Goal: Communication & Community: Stay updated

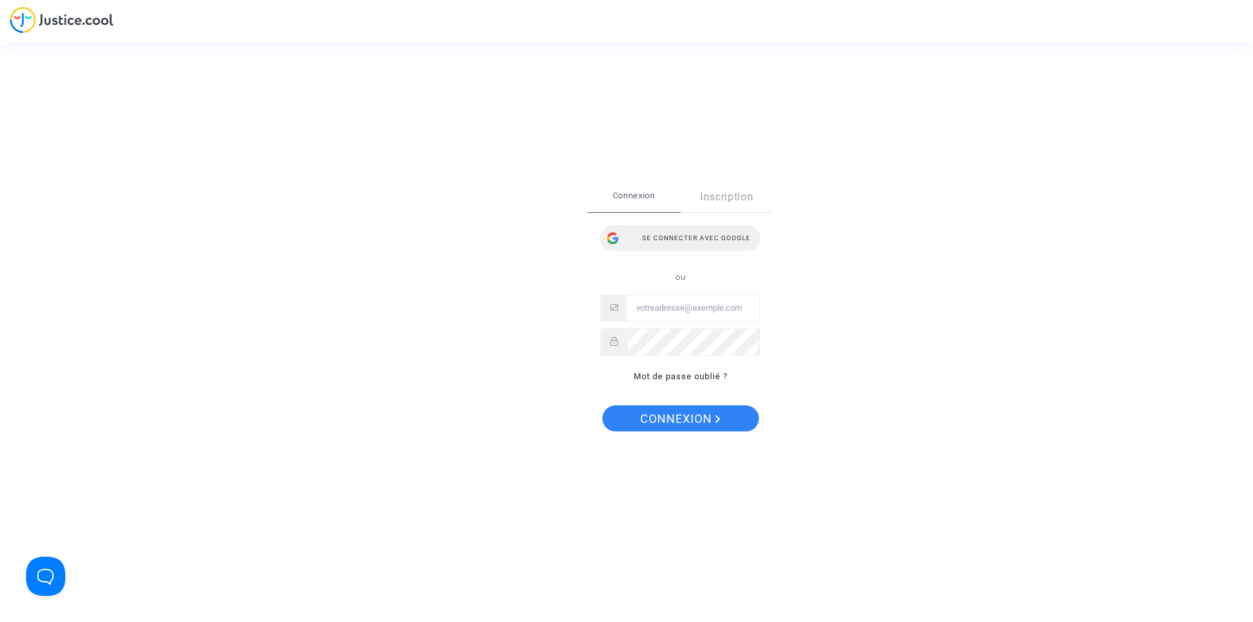
type input "ealvarez@reclamaciondevuelos.com"
click at [719, 232] on div "Se connecter avec Google" at bounding box center [680, 238] width 160 height 26
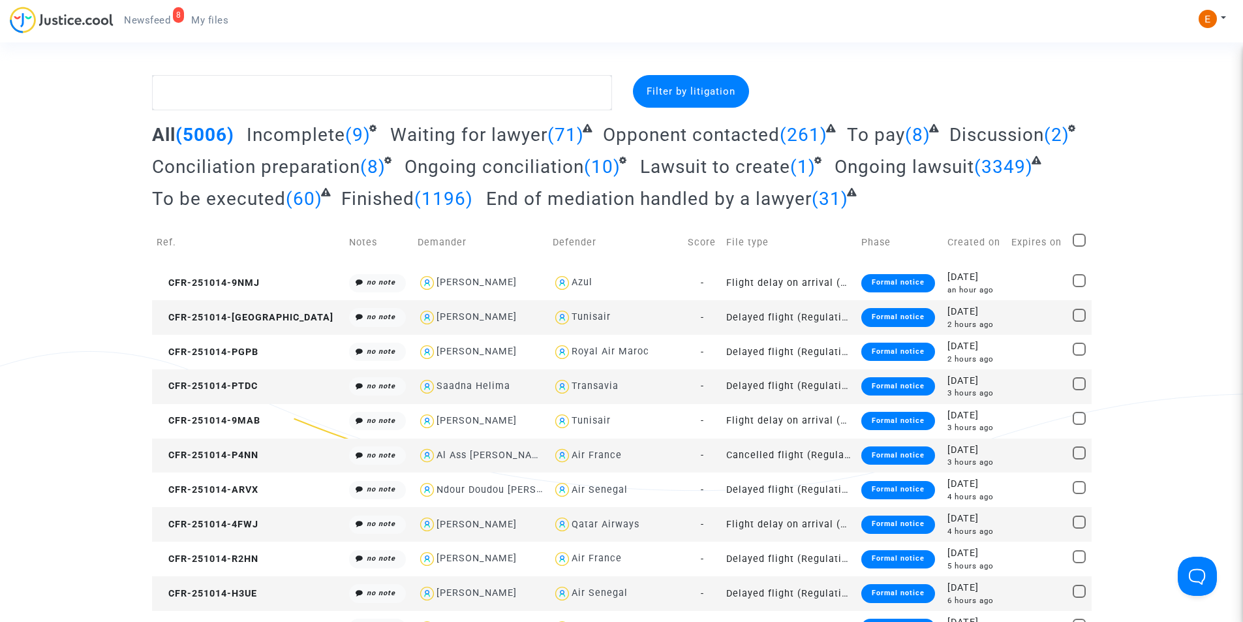
click at [155, 28] on link "8 Newsfeed" at bounding box center [147, 20] width 67 height 20
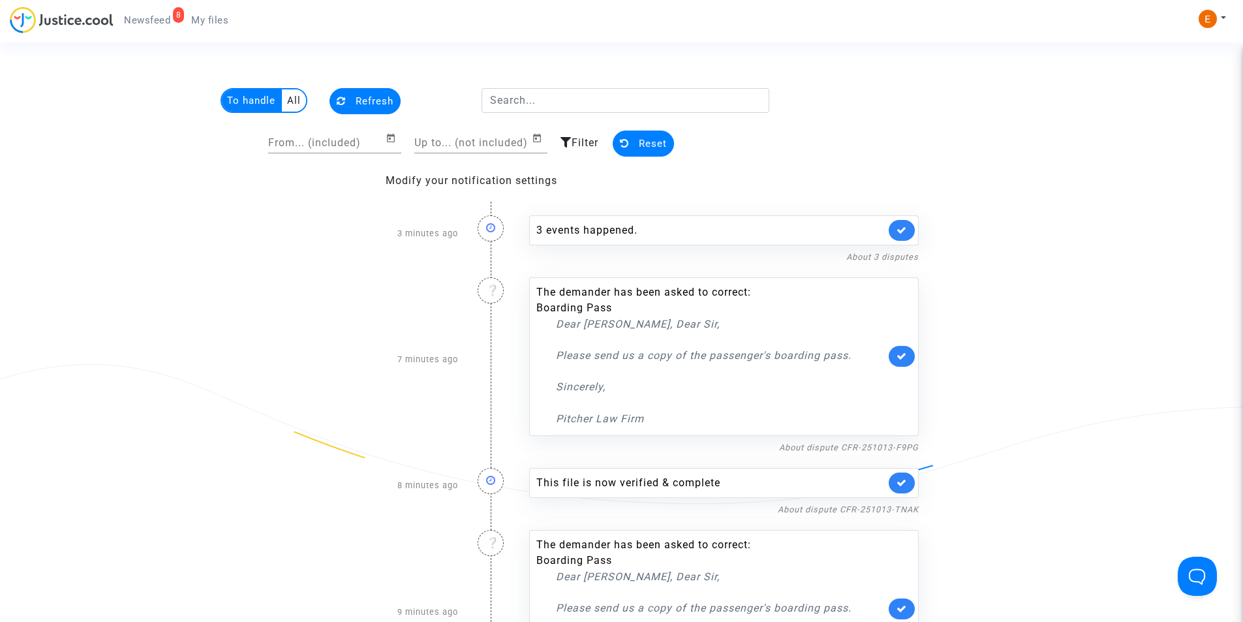
click at [587, 294] on div "The demander has been asked to correct: Boarding Pass Dear [PERSON_NAME], Dear …" at bounding box center [711, 356] width 349 height 142
click at [631, 309] on li "Boarding Pass" at bounding box center [711, 308] width 349 height 16
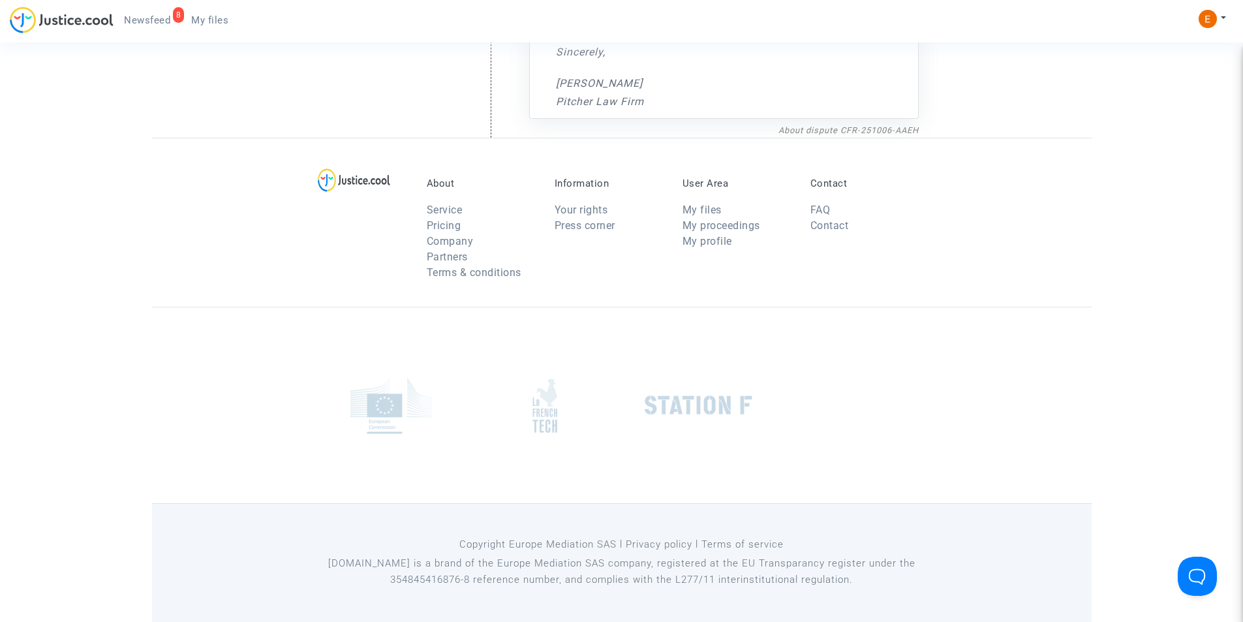
scroll to position [499, 0]
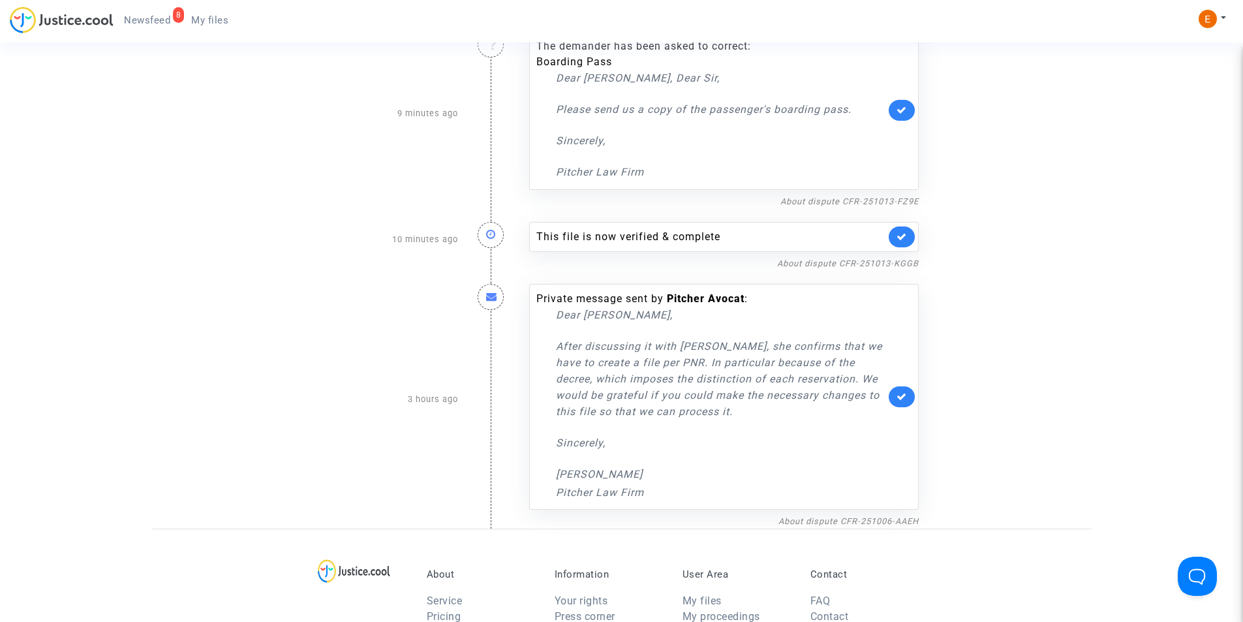
click at [690, 296] on b "Pitcher Avocat" at bounding box center [706, 298] width 78 height 12
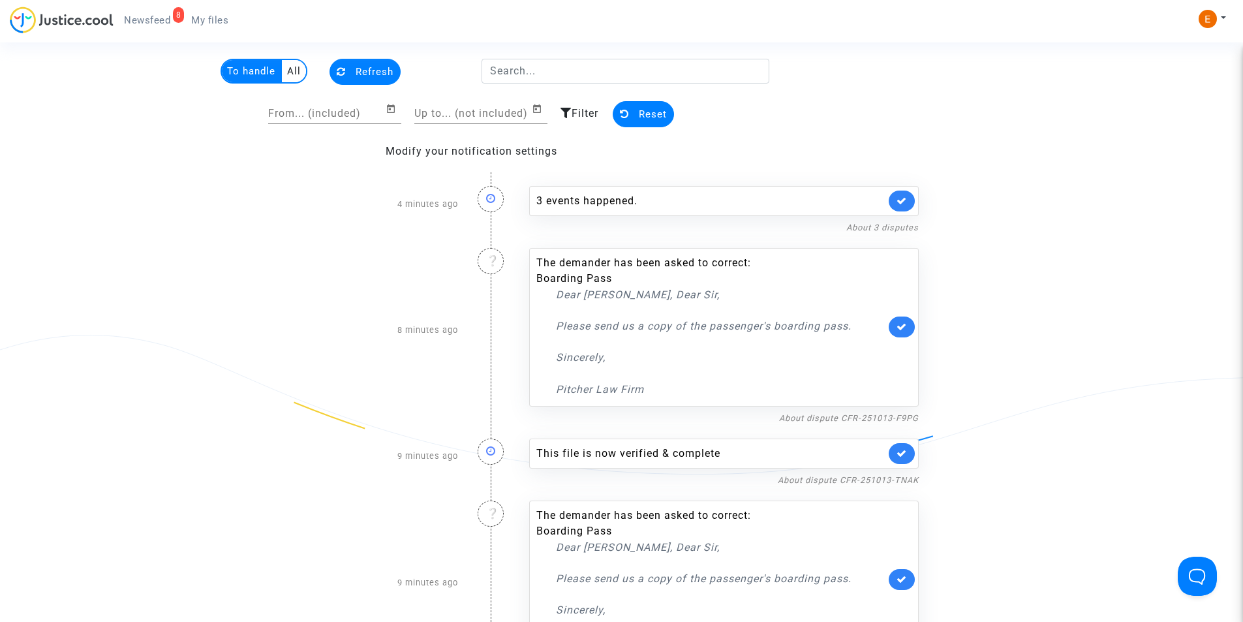
scroll to position [0, 0]
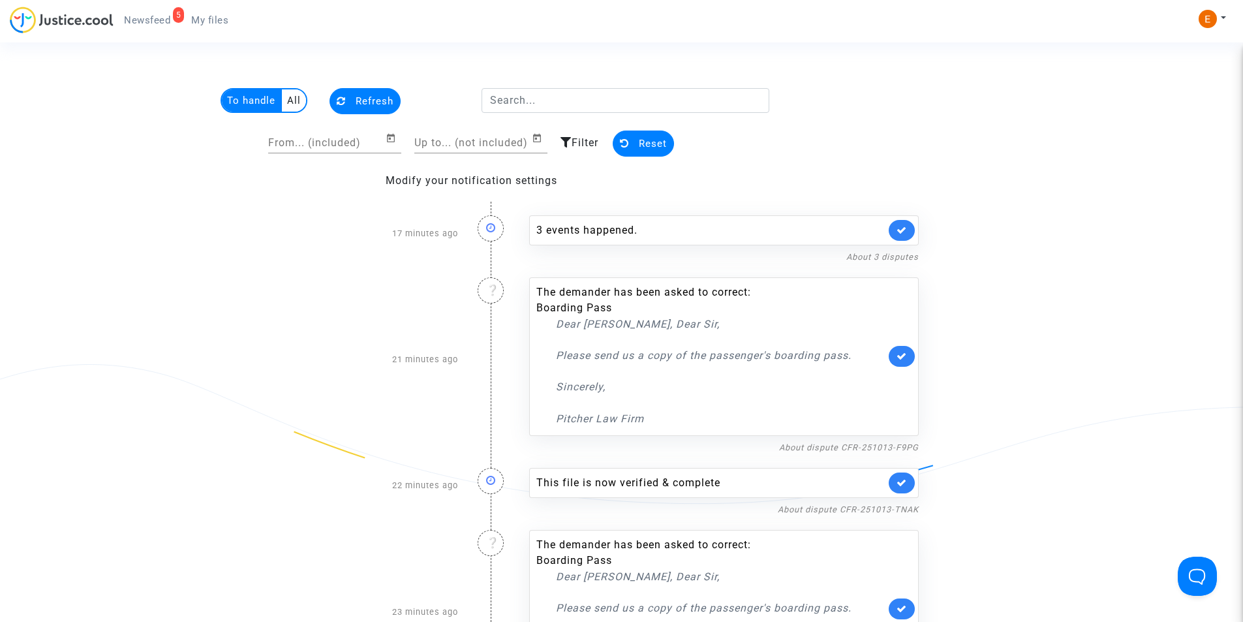
click at [149, 16] on span "Newsfeed" at bounding box center [147, 20] width 46 height 12
click at [188, 23] on link "My files" at bounding box center [210, 20] width 58 height 20
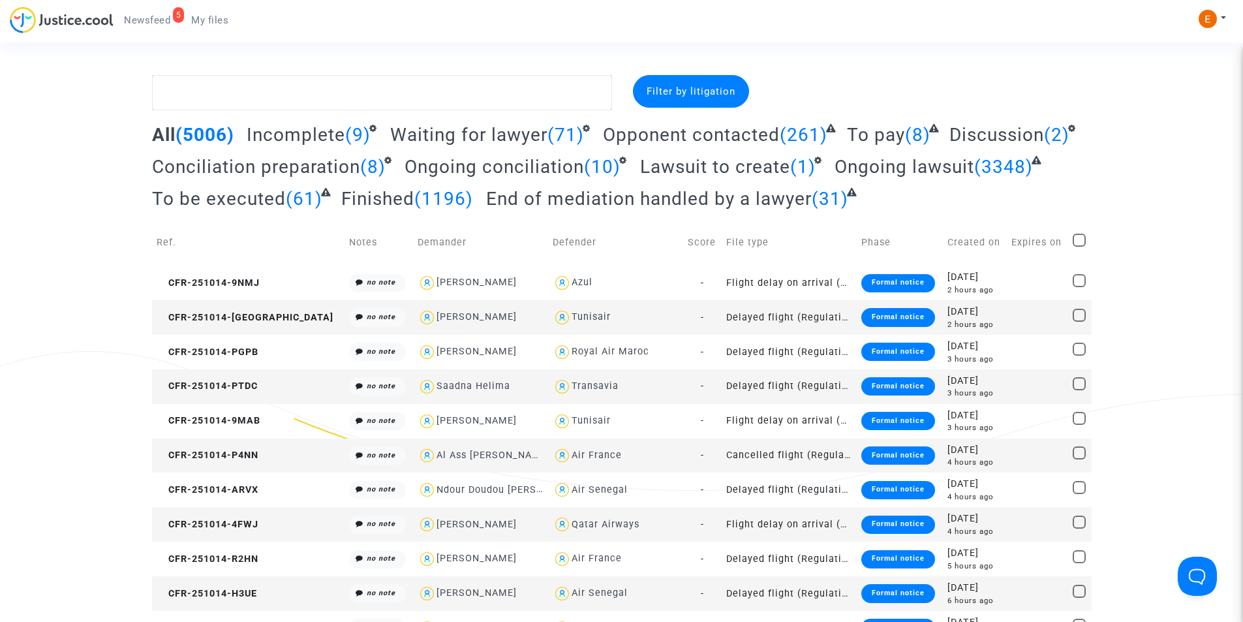
click at [152, 20] on span "Newsfeed" at bounding box center [147, 20] width 46 height 12
